Goal: Register for event/course

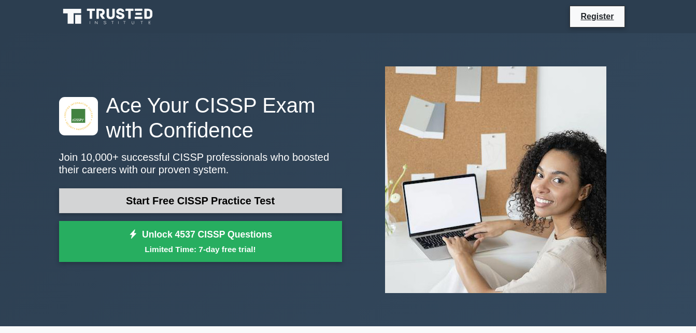
click at [289, 203] on link "Start Free CISSP Practice Test" at bounding box center [200, 200] width 283 height 25
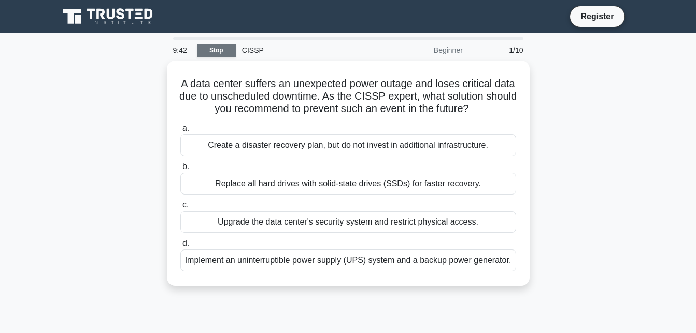
click at [216, 54] on link "Stop" at bounding box center [216, 50] width 39 height 13
